Goal: Find specific page/section: Find specific page/section

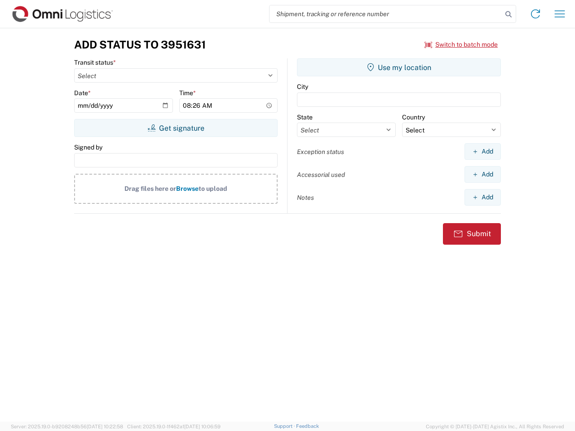
click at [386, 14] on input "search" at bounding box center [385, 13] width 233 height 17
click at [508, 14] on icon at bounding box center [508, 14] width 13 height 13
click at [535, 14] on icon at bounding box center [535, 14] width 14 height 14
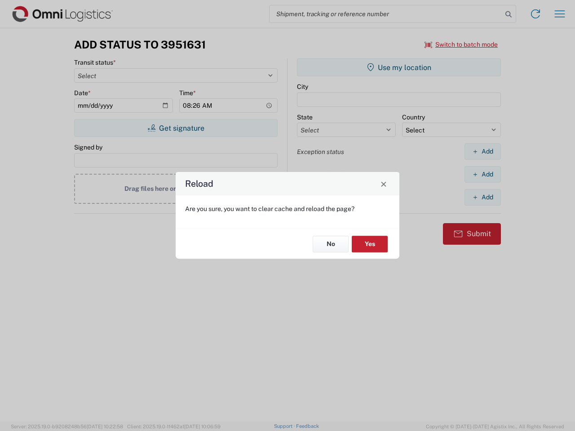
click at [559, 14] on div "Reload Are you sure, you want to clear cache and reload the page? No Yes" at bounding box center [287, 215] width 575 height 431
click at [461, 44] on div "Reload Are you sure, you want to clear cache and reload the page? No Yes" at bounding box center [287, 215] width 575 height 431
click at [176, 128] on div "Reload Are you sure, you want to clear cache and reload the page? No Yes" at bounding box center [287, 215] width 575 height 431
click at [399, 67] on div "Reload Are you sure, you want to clear cache and reload the page? No Yes" at bounding box center [287, 215] width 575 height 431
click at [482, 151] on div "Reload Are you sure, you want to clear cache and reload the page? No Yes" at bounding box center [287, 215] width 575 height 431
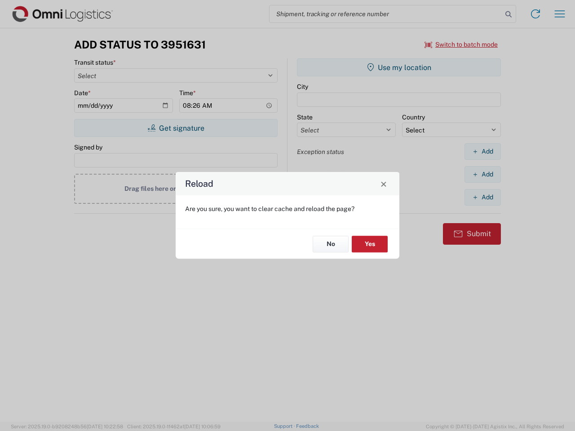
click at [482, 174] on div "Reload Are you sure, you want to clear cache and reload the page? No Yes" at bounding box center [287, 215] width 575 height 431
click at [482, 197] on div "Reload Are you sure, you want to clear cache and reload the page? No Yes" at bounding box center [287, 215] width 575 height 431
